Goal: Task Accomplishment & Management: Use online tool/utility

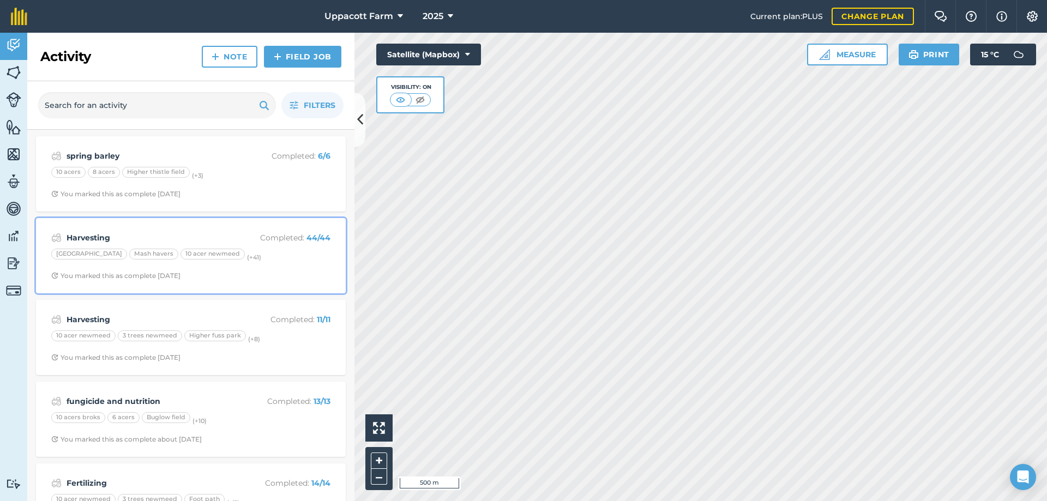
click at [202, 233] on strong "Harvesting" at bounding box center [153, 238] width 173 height 12
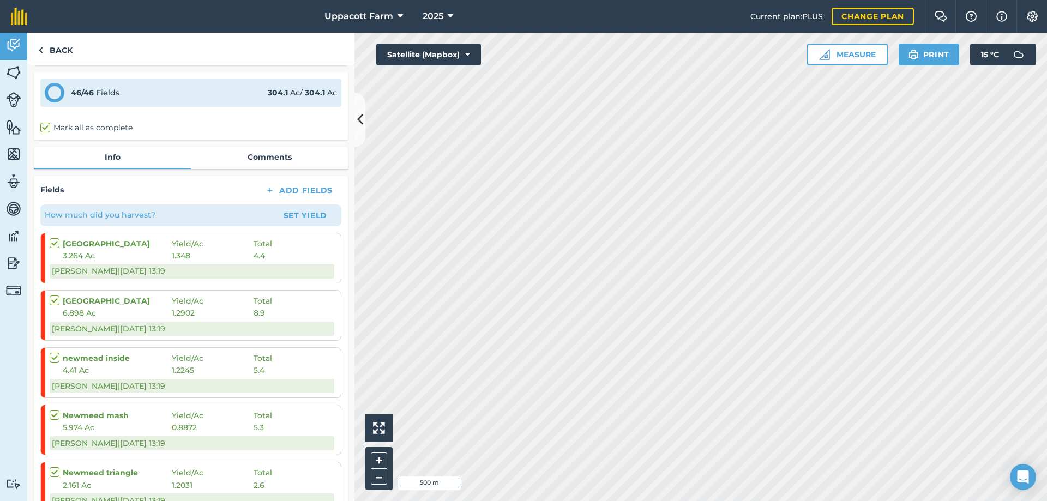
scroll to position [91, 0]
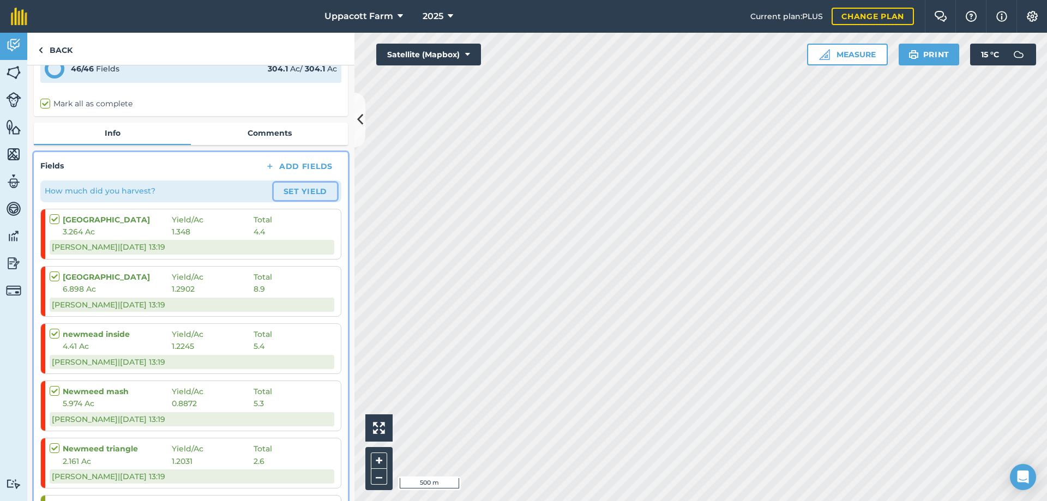
click at [301, 189] on button "Set Yield" at bounding box center [305, 191] width 63 height 17
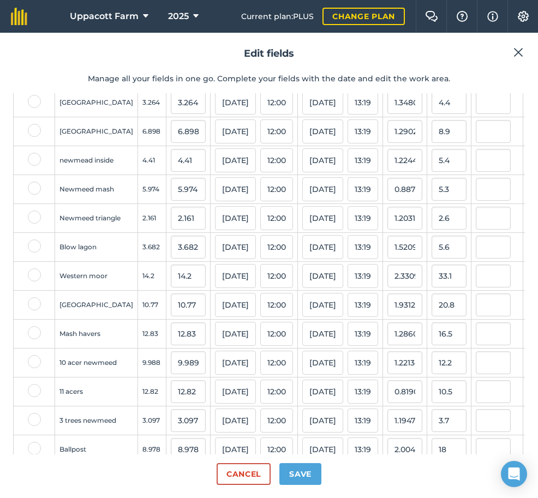
scroll to position [55, 0]
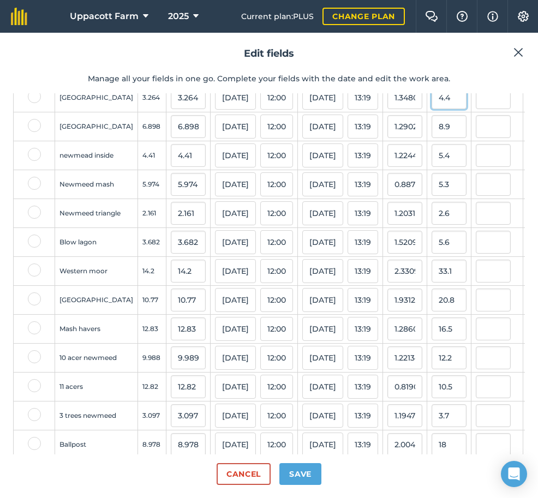
click at [431, 107] on input "4.4" at bounding box center [448, 97] width 35 height 23
type input "4"
type input "10.8"
type input "3.308823529411765"
click at [431, 138] on input "8.9" at bounding box center [448, 126] width 35 height 23
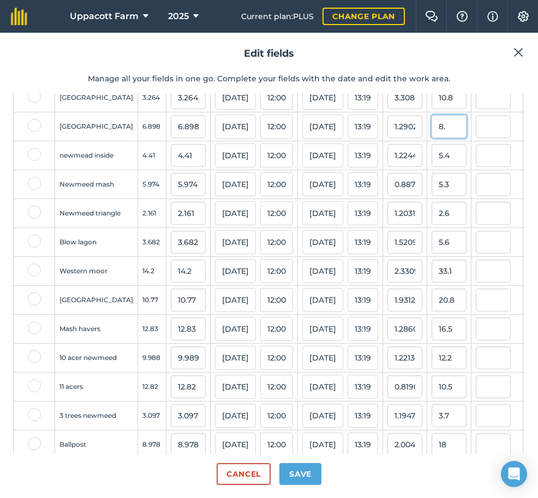
type input "8"
type input "21.1"
type input "3.0588576398956224"
click at [434, 166] on input "5.4" at bounding box center [448, 155] width 35 height 23
type input "5"
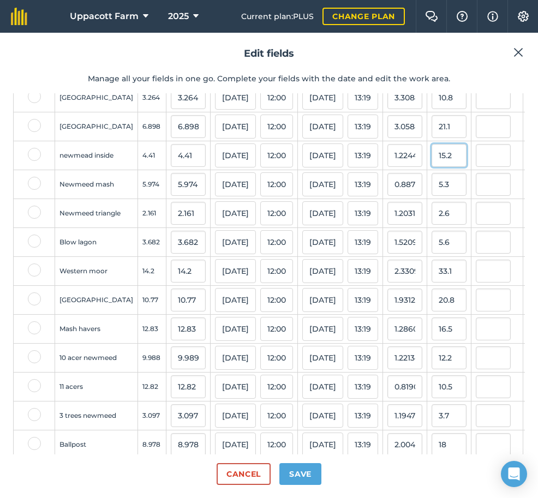
type input "15.2"
type input "3.4467120181405893"
click at [431, 196] on input "5.3" at bounding box center [448, 184] width 35 height 23
type input "5"
type input "15.2"
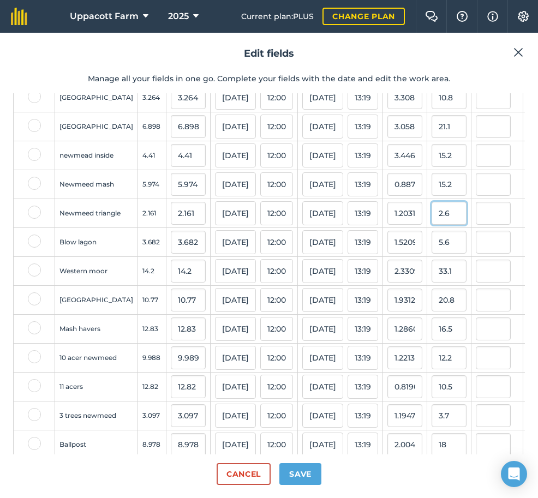
type input "2.544358888516906"
click at [436, 225] on input "2.6" at bounding box center [448, 213] width 35 height 23
type input "2"
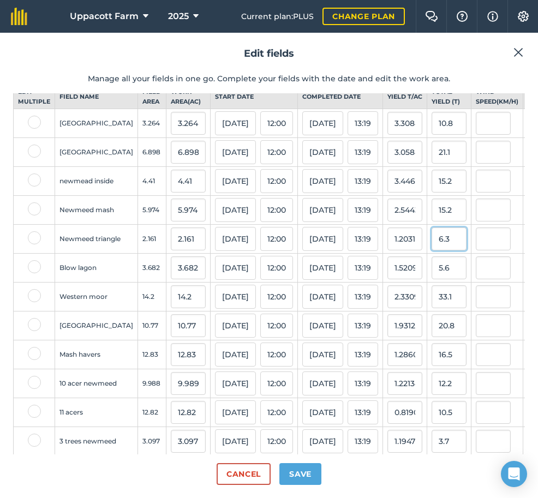
scroll to position [18, 0]
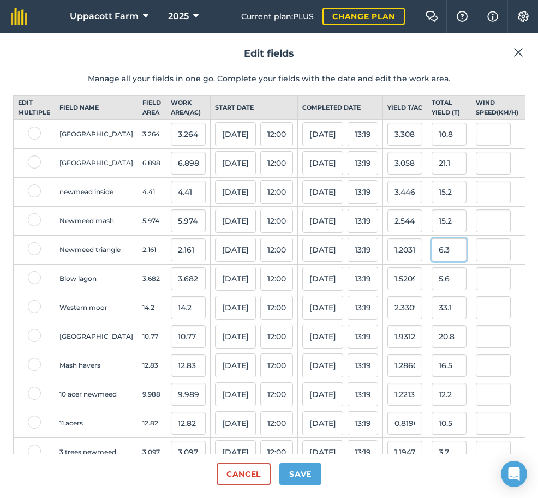
type input "6.3"
type input "2.9153169828782968"
click at [431, 290] on input "5.6" at bounding box center [448, 278] width 35 height 23
type input "5"
type input "22.6"
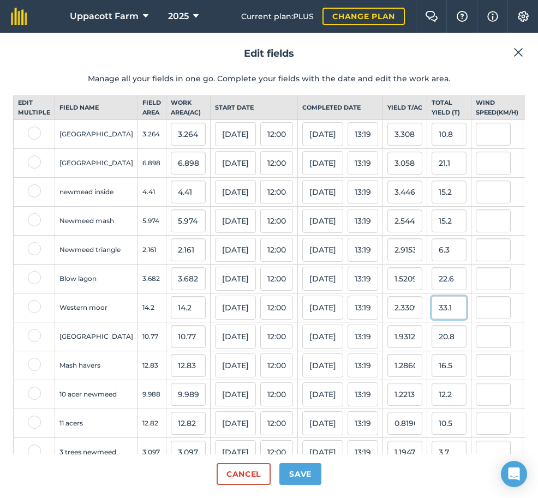
type input "6.137968495382944"
click at [436, 319] on input "33.1" at bounding box center [448, 307] width 35 height 23
type input "3"
type input "147.5"
type input "10.387323943661972"
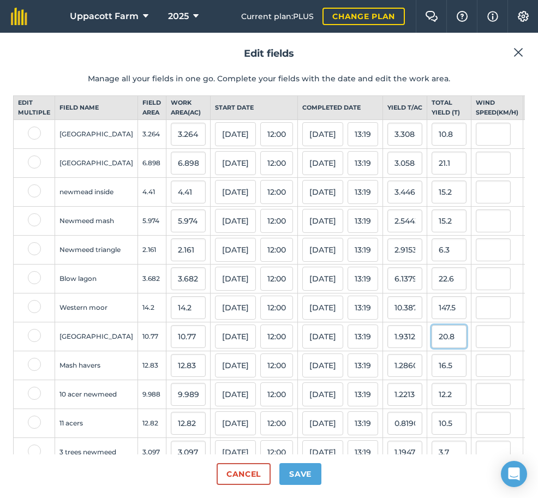
click at [437, 348] on input "20.8" at bounding box center [448, 336] width 35 height 23
type input "2"
type input "6"
type input "44.4"
type input "4.1225626740947074"
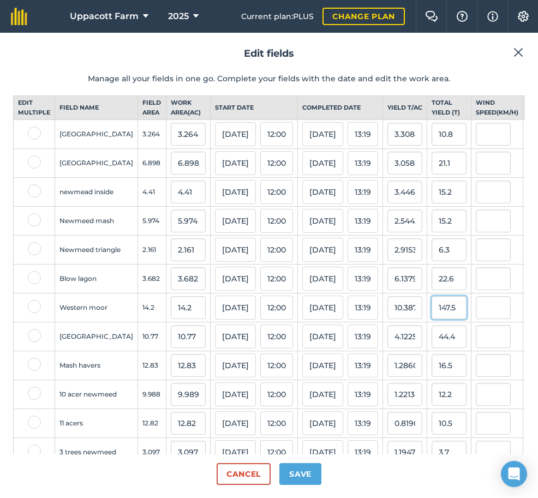
click at [433, 319] on input "147.5" at bounding box center [448, 307] width 35 height 23
click at [431, 348] on input "44.4" at bounding box center [448, 336] width 35 height 23
type input "4"
type input "67.4"
type input "6.258124419684309"
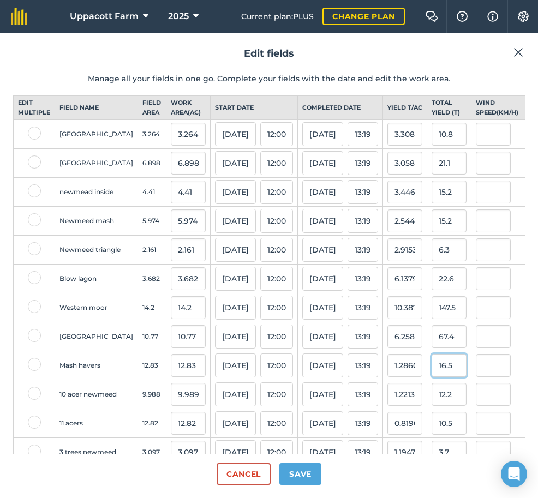
click at [434, 377] on input "16.5" at bounding box center [448, 365] width 35 height 23
type input "1"
type input "44.4"
type input "3.4606391270459858"
click at [432, 406] on input "12.2" at bounding box center [448, 394] width 35 height 23
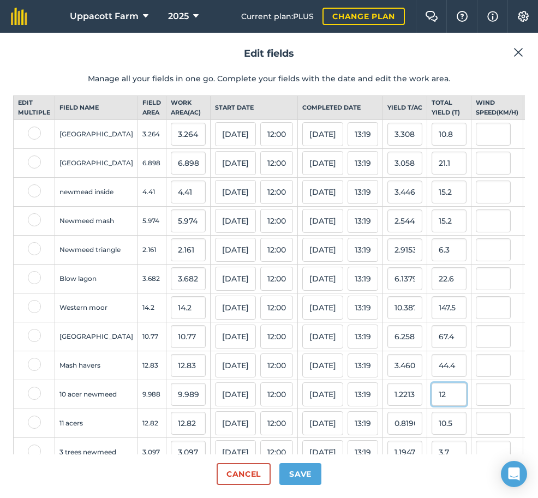
type input "1"
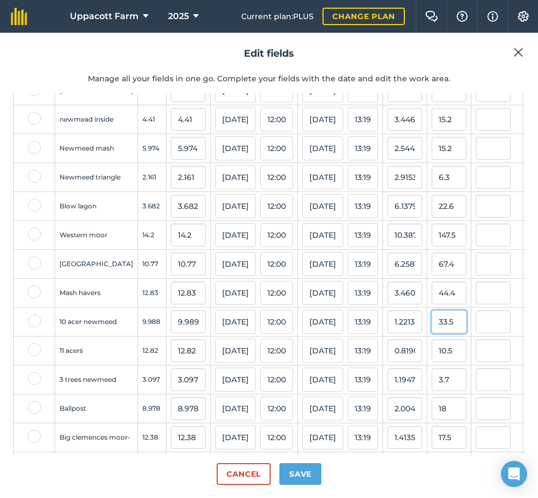
scroll to position [91, 0]
type input "33.5"
type input "3.3536890579637597"
click at [432, 362] on input "10.5" at bounding box center [448, 350] width 35 height 23
type input "1"
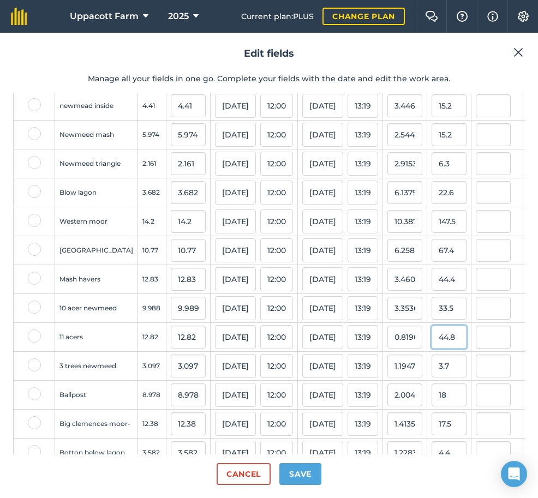
scroll to position [109, 0]
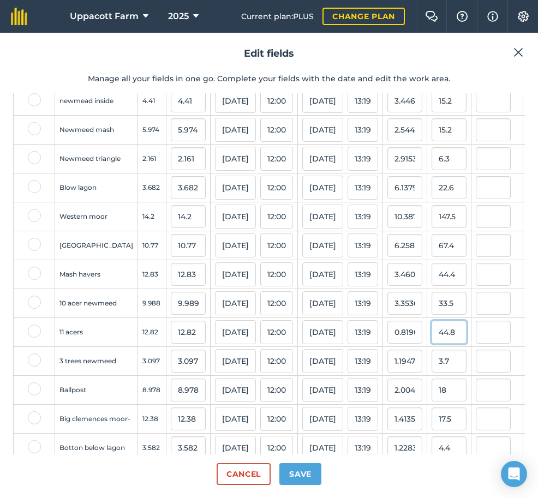
type input "44.8"
type input "3.4945397815912633"
click at [431, 372] on input "3.7" at bounding box center [448, 361] width 35 height 23
type input "3"
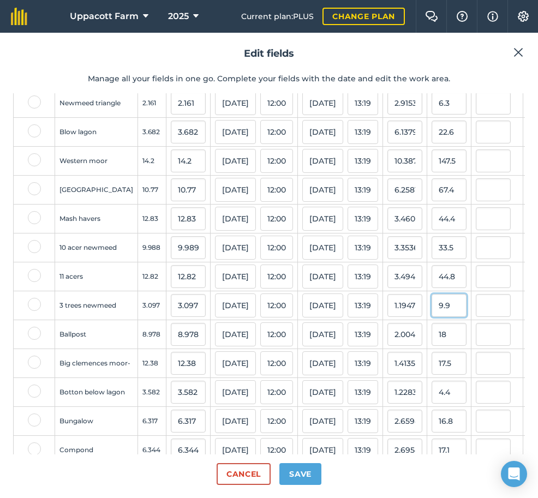
scroll to position [182, 0]
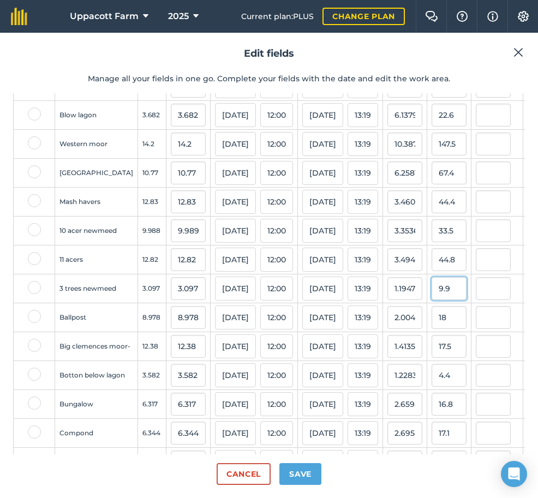
type input "9.9"
type input "3.196641911527285"
click at [431, 329] on input "18" at bounding box center [448, 317] width 35 height 23
type input "1"
type input "95.2"
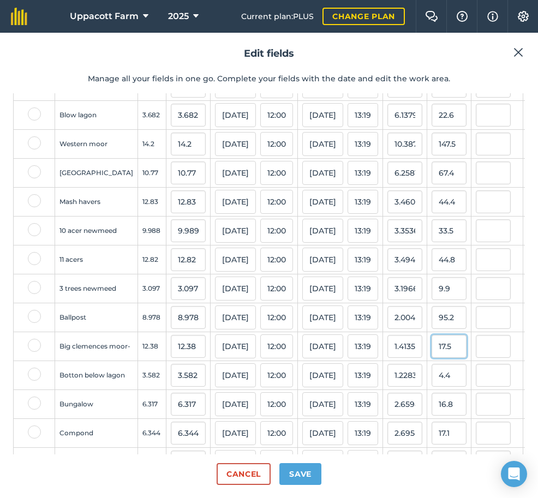
type input "10.603697928269103"
click at [431, 358] on input "17.5" at bounding box center [448, 346] width 35 height 23
type input "1"
type input "63.9"
type input "5.161550888529886"
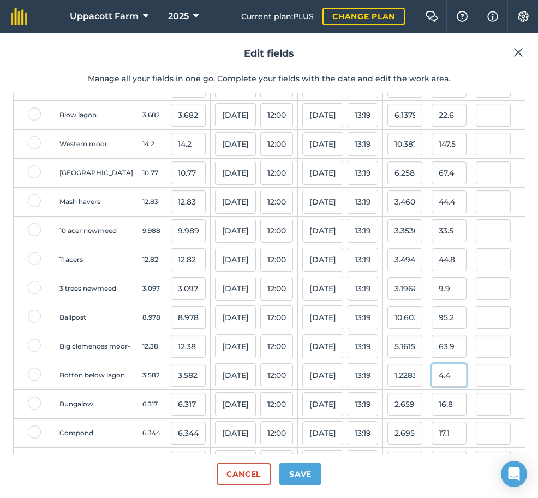
click at [431, 387] on input "4.4" at bounding box center [448, 375] width 35 height 23
type input "4"
type input "17.2"
type input "4.80178671133445"
click at [431, 416] on input "16.8" at bounding box center [448, 404] width 35 height 23
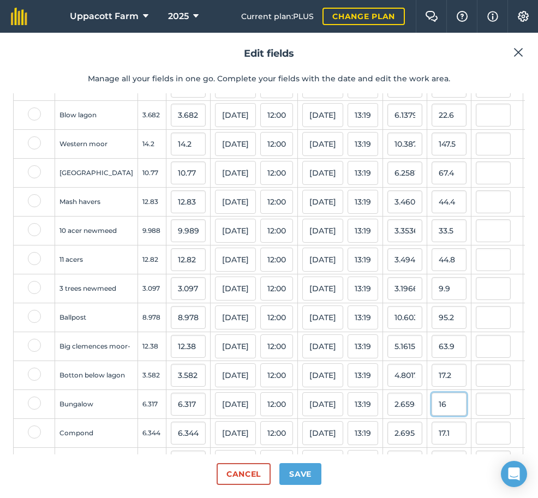
type input "1"
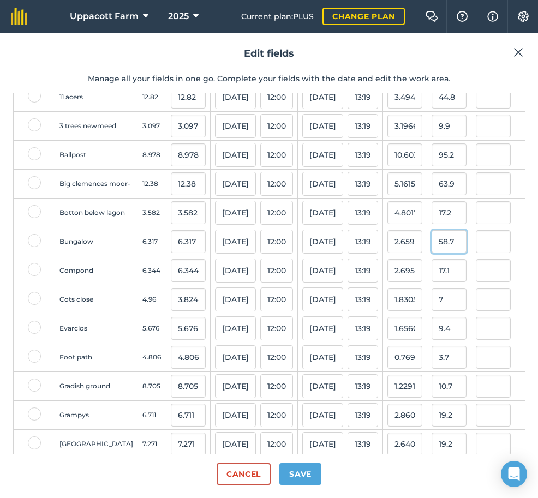
scroll to position [364, 0]
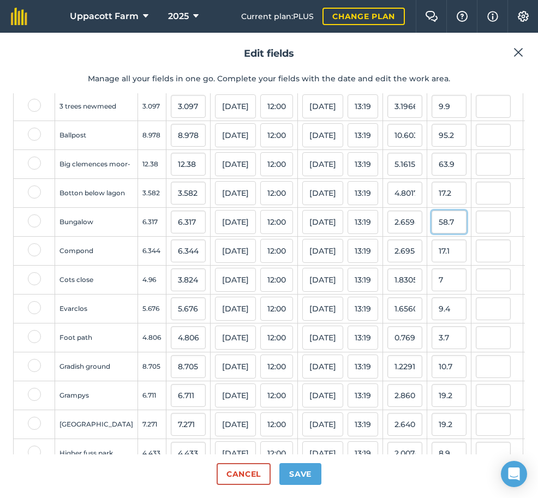
type input "58.7"
type input "9.292385626088333"
click at [435, 262] on input "17.1" at bounding box center [448, 250] width 35 height 23
type input "1"
type input "50.7"
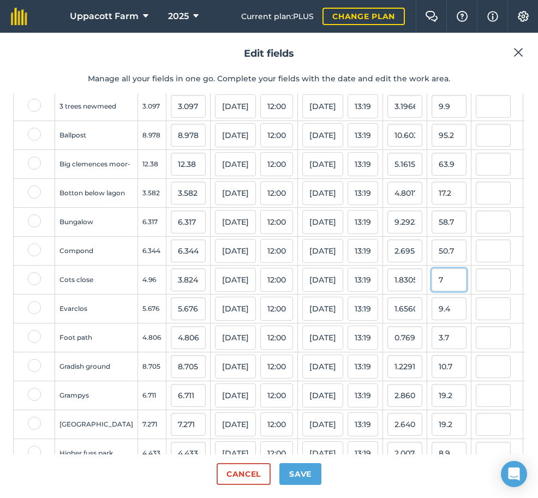
type input "7.991803278688525"
click at [431, 291] on input "7" at bounding box center [448, 279] width 35 height 23
type input "27.8"
type input "7.269874476987448"
click at [431, 320] on input "9.4" at bounding box center [448, 308] width 35 height 23
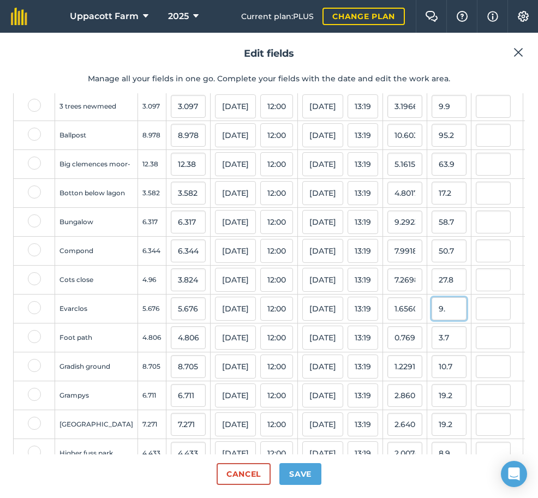
type input "9"
type input "44.8"
type input "7.892882311486962"
click at [431, 349] on input "3.7" at bounding box center [448, 337] width 35 height 23
type input "3"
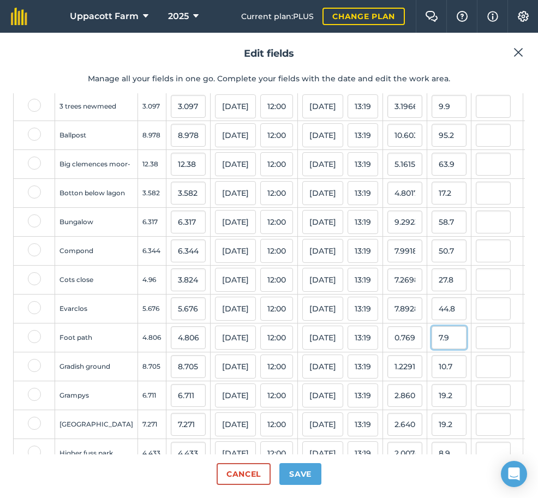
type input "7.9"
type input "1.643778610070745"
click at [431, 378] on input "10.7" at bounding box center [448, 366] width 35 height 23
type input "1"
type input "48.3"
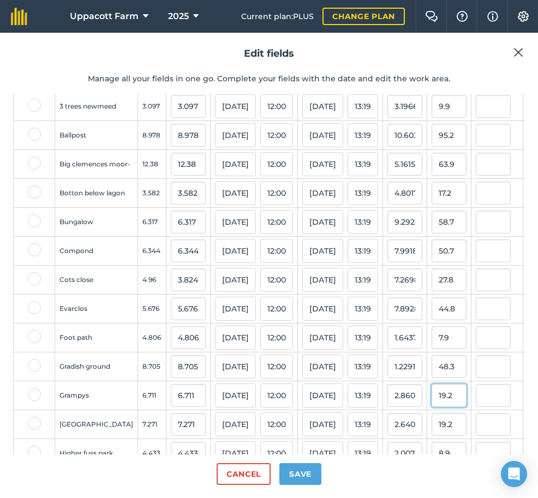
type input "5.548535324526134"
click at [432, 407] on input "19.2" at bounding box center [448, 395] width 35 height 23
type input "1"
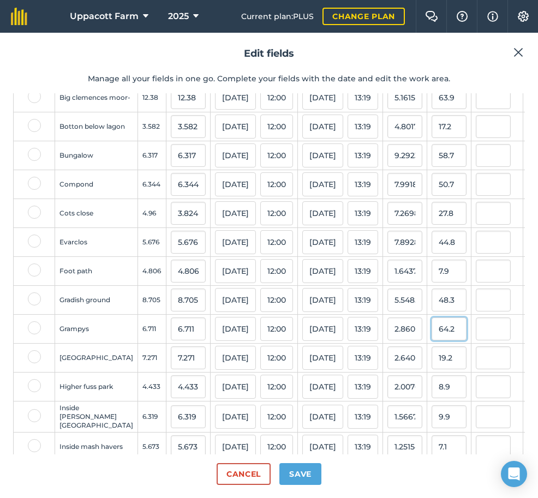
scroll to position [454, 0]
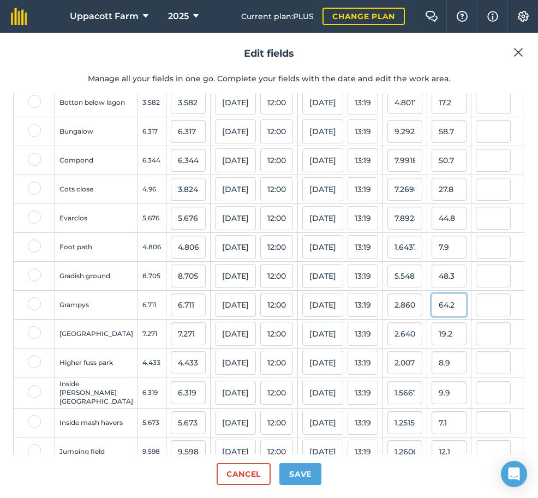
type input "64.2"
type input "9.566383549396512"
click at [436, 345] on input "19.2" at bounding box center [448, 333] width 35 height 23
type input "1"
type input "53.4"
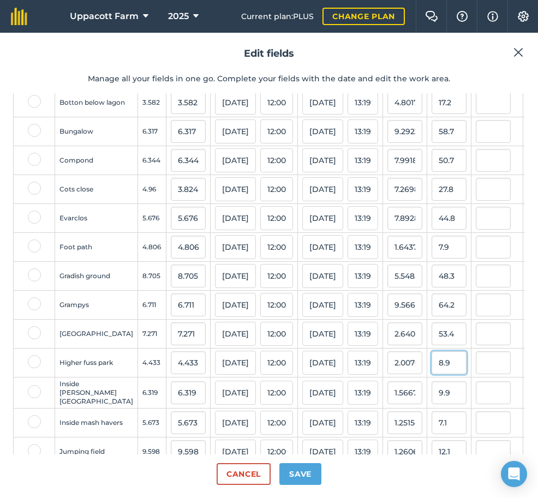
type input "7.344244258011278"
click at [431, 374] on input "8.9" at bounding box center [448, 362] width 35 height 23
type input "8"
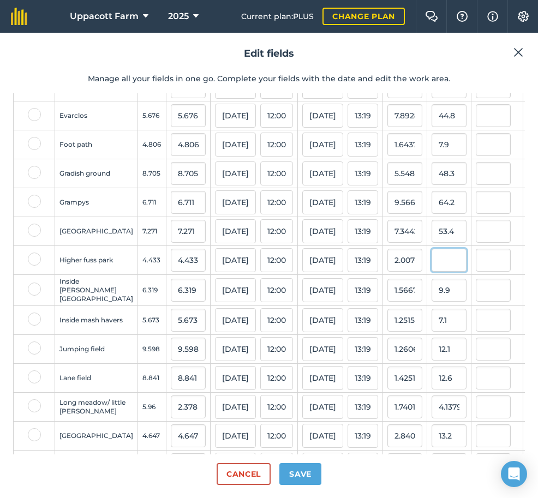
scroll to position [563, 0]
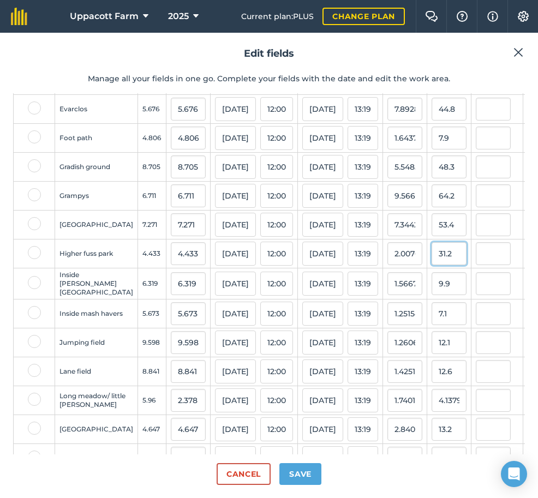
type input "31.2"
type input "7.038123167155425"
click at [431, 295] on input "9.9" at bounding box center [448, 283] width 35 height 23
type input "9"
type input "29"
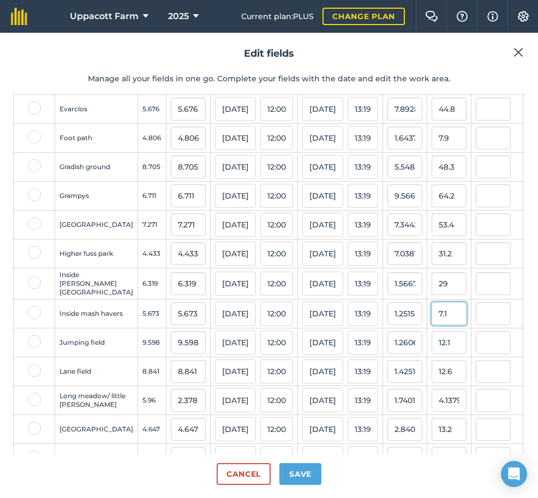
type input "4.589333755341035"
click at [431, 325] on input "7.1" at bounding box center [448, 313] width 35 height 23
type input "7"
type input "21.4"
type input "3.7722545390445967"
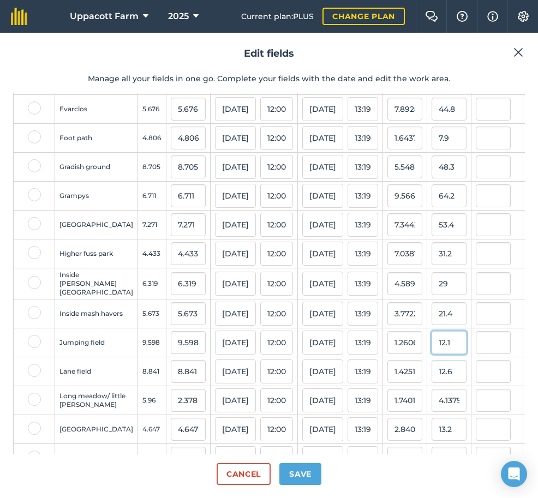
click at [432, 354] on input "12.1" at bounding box center [448, 342] width 35 height 23
type input "1"
type input "39.1"
type input "4.073765367784955"
click at [434, 383] on input "12.6" at bounding box center [448, 371] width 35 height 23
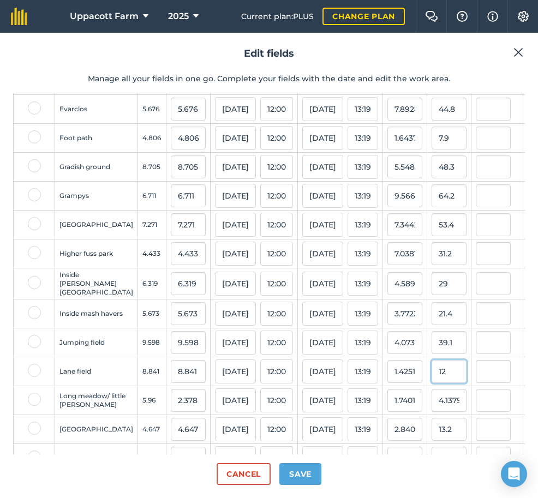
type input "1"
type input "40.6"
type input "4.592240696753762"
click at [434, 412] on input "4.137957800000001" at bounding box center [448, 400] width 35 height 23
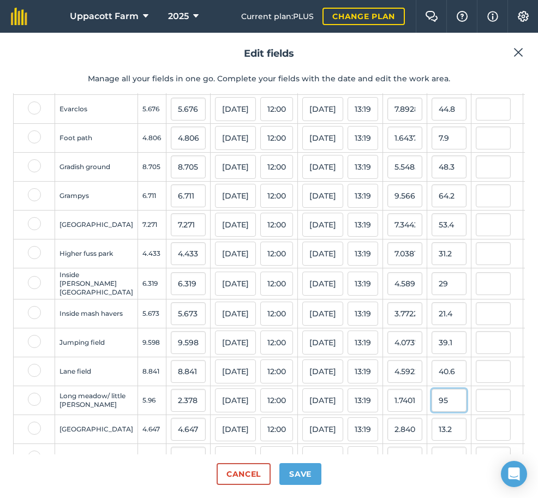
type input "9"
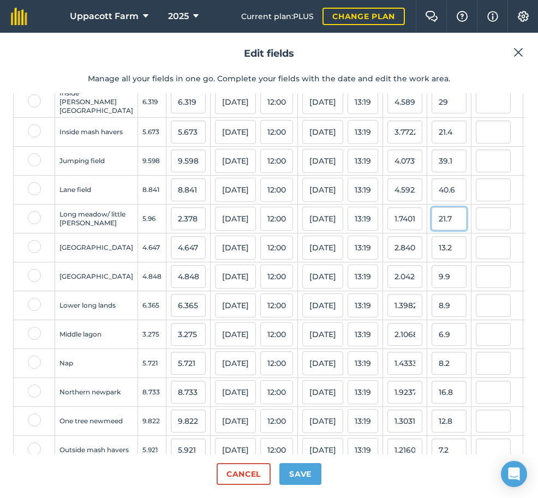
scroll to position [745, 0]
type input "21.7"
type input "9.125315391084944"
click at [432, 258] on input "13.2" at bounding box center [448, 247] width 35 height 23
type input "1"
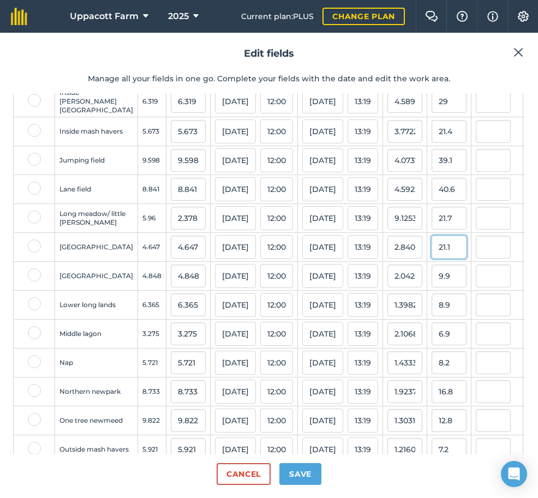
type input "21.1"
type input "4.540563804605122"
click at [431, 287] on input "9.9" at bounding box center [448, 275] width 35 height 23
type input "9"
type input "20.4"
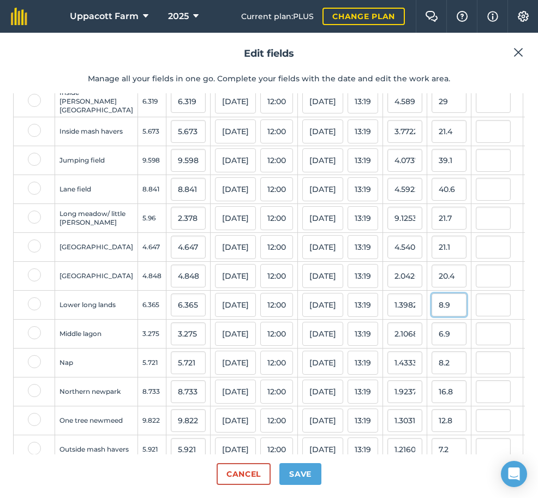
type input "4.207920792079208"
click at [431, 316] on input "8.9" at bounding box center [448, 304] width 35 height 23
type input "8"
type input "33.4"
type input "5.247446975648075"
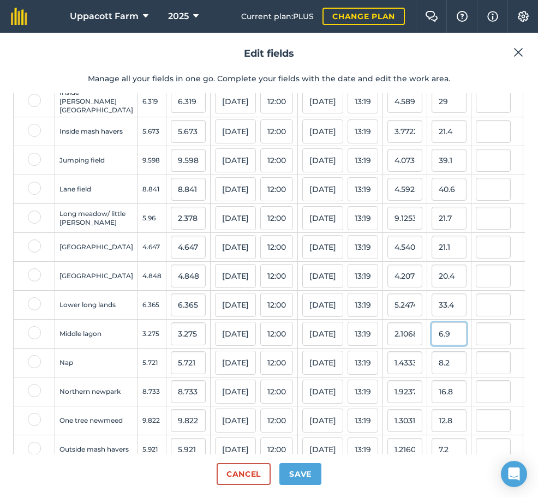
click at [431, 345] on input "6.9" at bounding box center [448, 333] width 35 height 23
type input "6"
type input "22.6"
type input "6.900763358778627"
click at [437, 374] on input "8.2" at bounding box center [448, 362] width 35 height 23
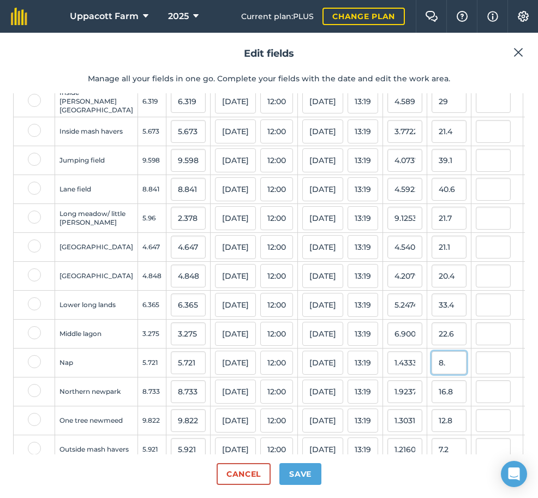
type input "8"
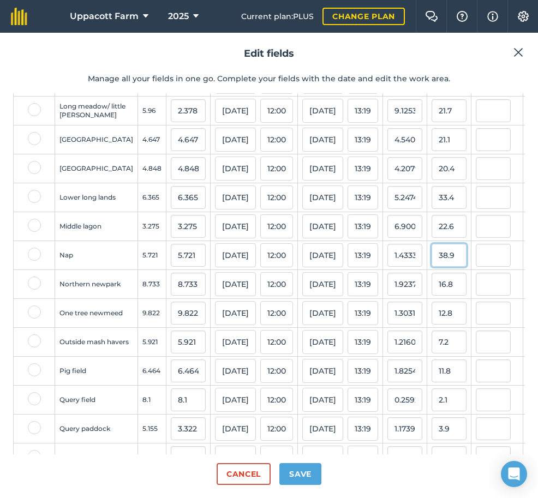
scroll to position [855, 0]
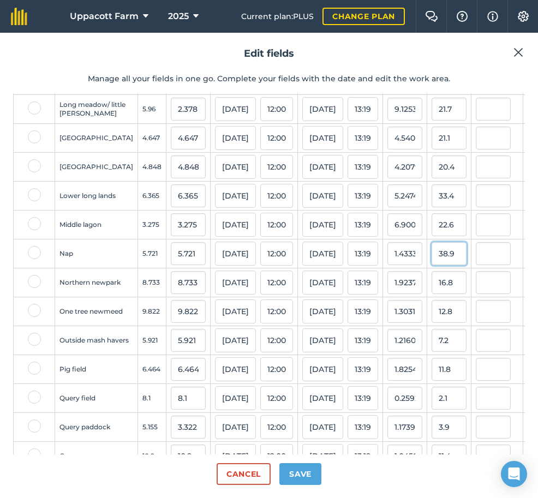
type input "38.9"
type input "6.7995105750742875"
click at [433, 294] on input "16.8" at bounding box center [448, 282] width 35 height 23
type input "1"
type input "75.5"
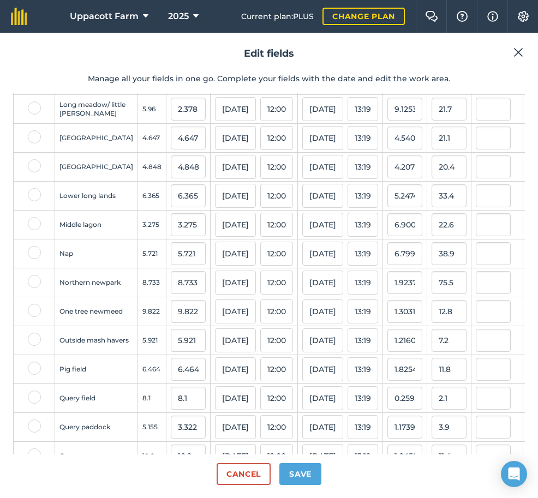
type input "8.645368143822283"
click at [431, 323] on input "12.8" at bounding box center [448, 311] width 35 height 23
type input "1"
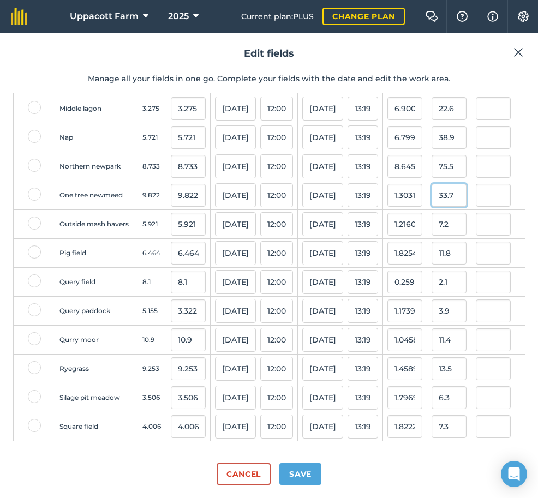
scroll to position [1008, 0]
type input "33.7"
type input "3.431073101201385"
click at [431, 215] on input "7.2" at bounding box center [448, 224] width 35 height 23
type input "7"
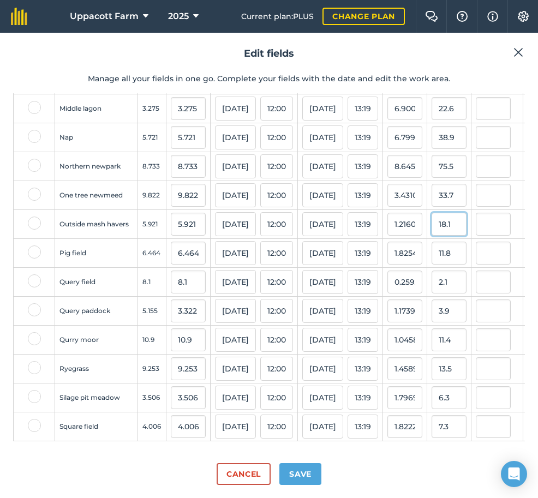
type input "18.1"
type input "3.056916061476102"
click at [431, 243] on input "11.8" at bounding box center [448, 253] width 35 height 23
type input "1"
type input "44.2"
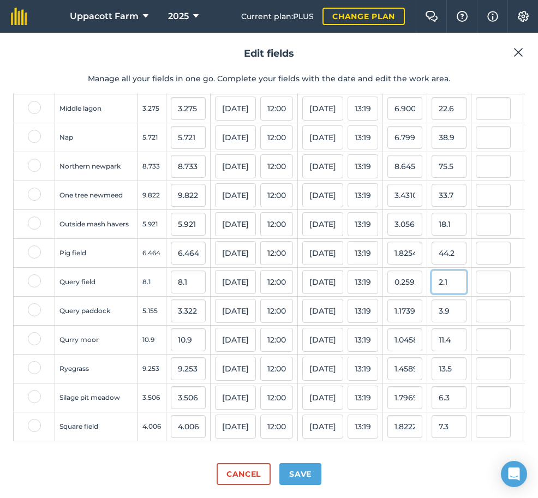
type input "6.837871287128713"
click at [431, 271] on input "2.1" at bounding box center [448, 281] width 35 height 23
type input "2"
type input "17.1"
type input "2.111111111111111"
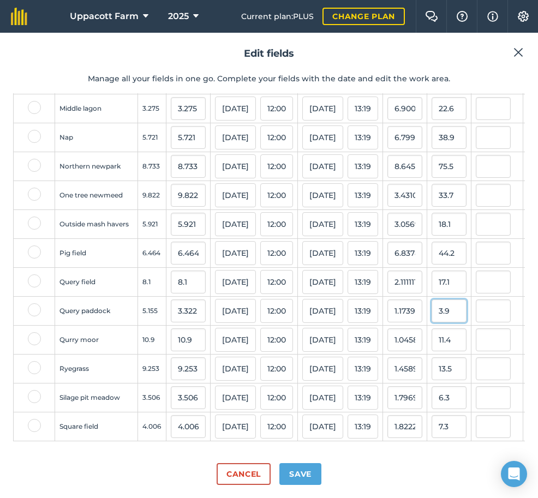
click at [431, 307] on input "3.9" at bounding box center [448, 310] width 35 height 23
type input "3"
type input "36.7"
type input "11.047561709813365"
click at [435, 331] on input "11.4" at bounding box center [448, 339] width 35 height 23
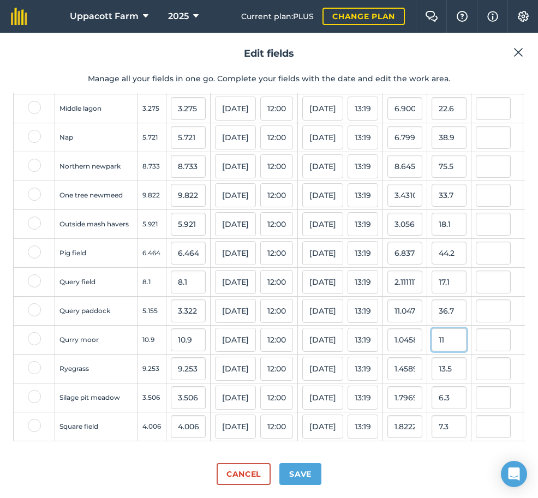
type input "1"
type input "52.6"
type input "4.825688073394495"
click at [431, 360] on input "13.5" at bounding box center [448, 368] width 35 height 23
type input "1"
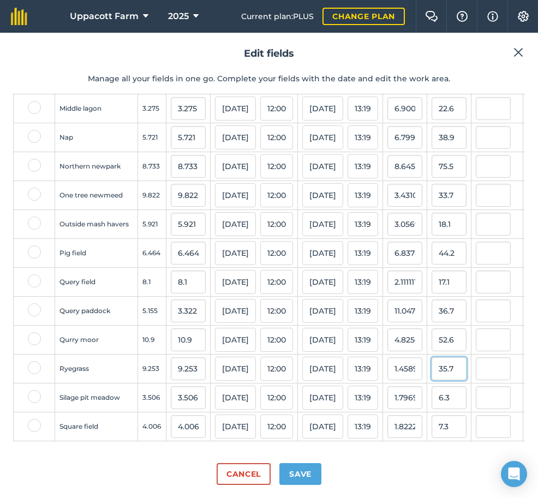
type input "35.7"
type input "3.858208148708527"
click at [432, 396] on input "6.3" at bounding box center [448, 397] width 35 height 23
type input "6"
type input "20.7"
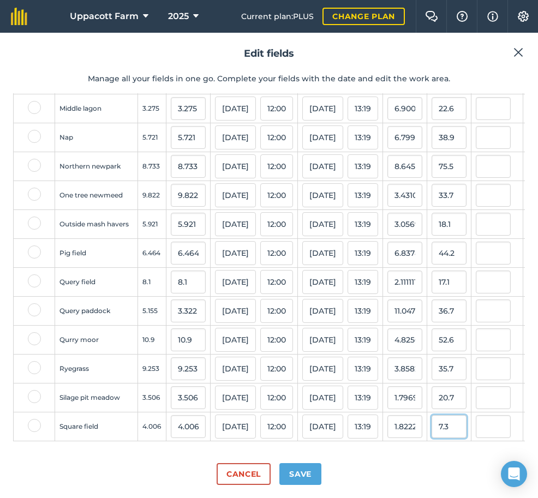
type input "5.904164289788933"
click at [431, 418] on input "7.3" at bounding box center [448, 426] width 35 height 23
type input "7"
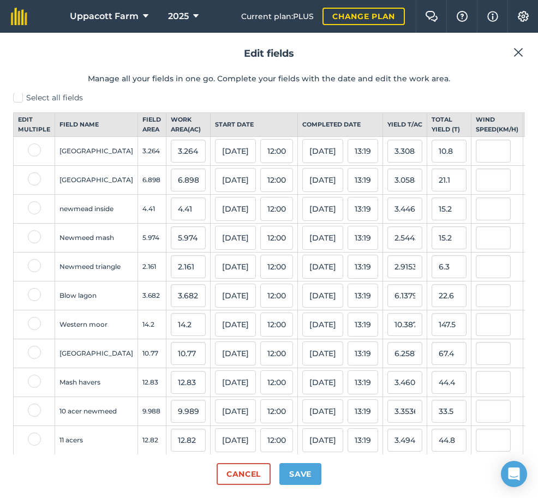
scroll to position [0, 0]
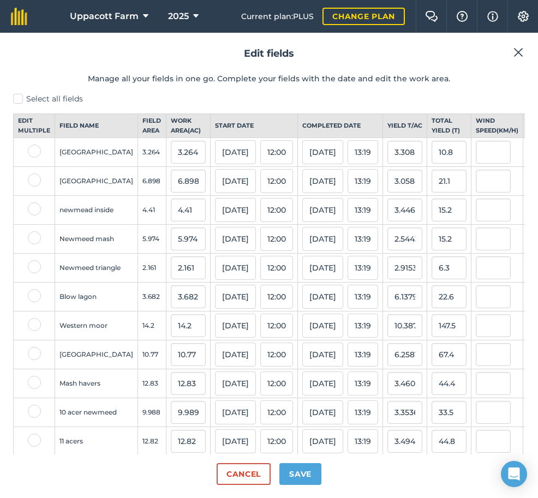
type input "21"
type input "5.242136794807788"
click at [306, 465] on button "Save" at bounding box center [300, 474] width 42 height 22
